Goal: Check status

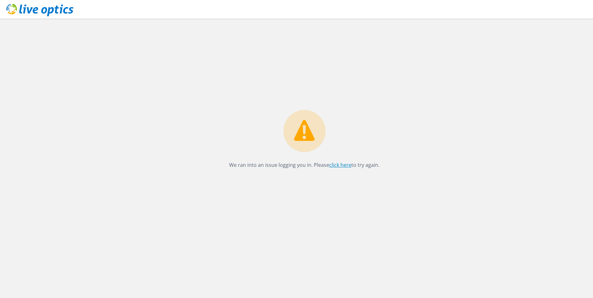
click at [336, 164] on link "click here" at bounding box center [340, 165] width 22 height 7
